Goal: Check status

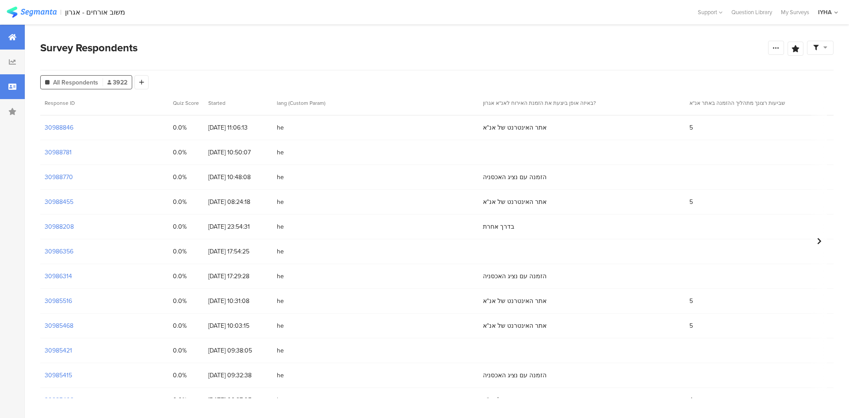
click at [16, 34] on div at bounding box center [12, 37] width 25 height 25
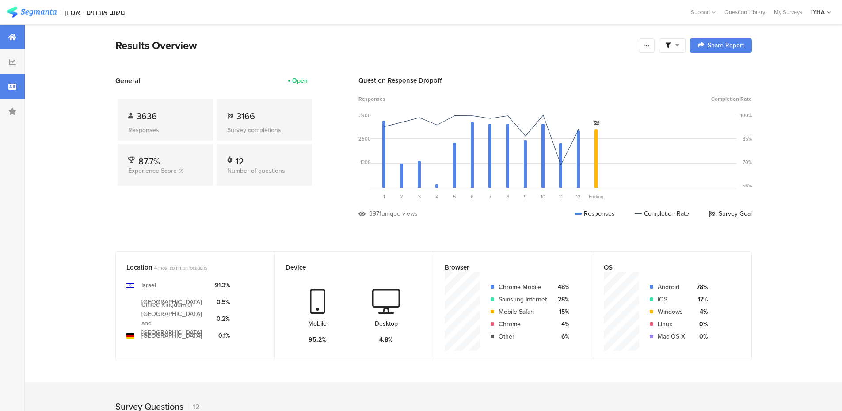
click at [16, 85] on div at bounding box center [12, 86] width 25 height 25
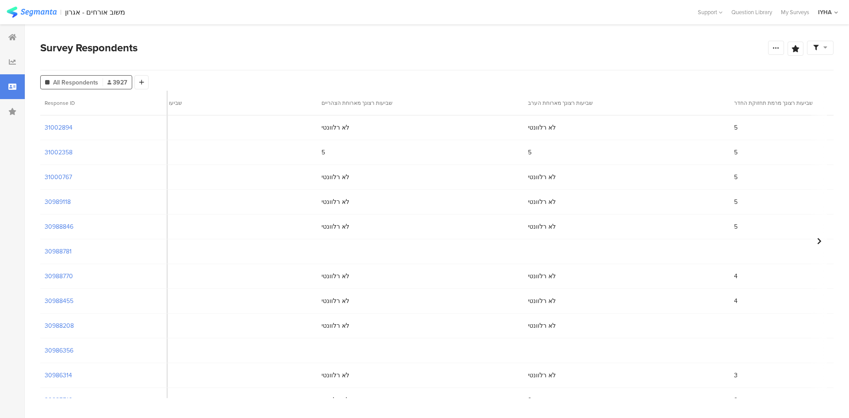
scroll to position [0, 2044]
